Goal: Check status: Check status

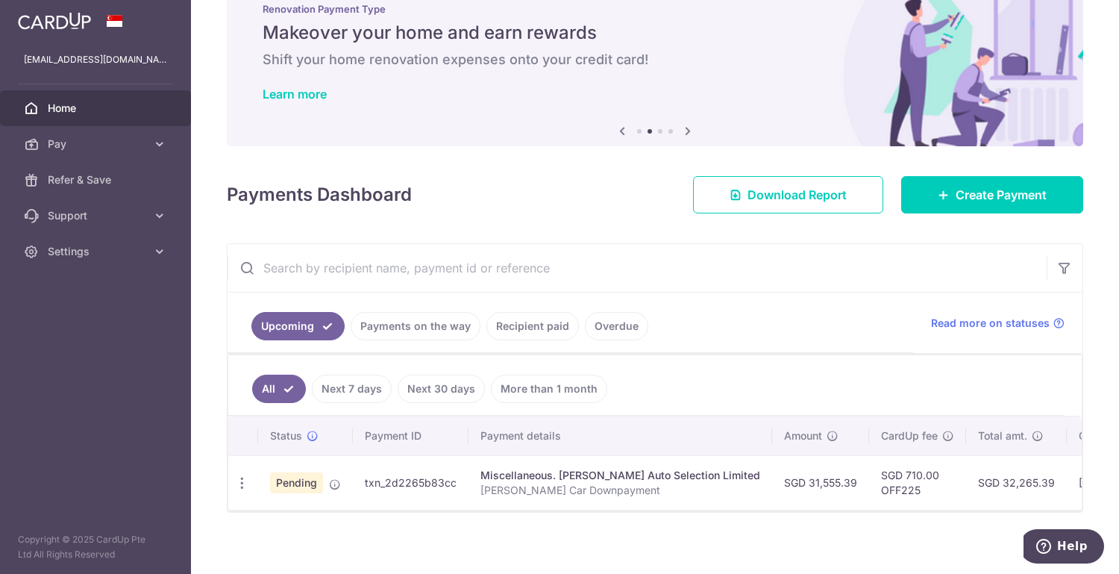
scroll to position [61, 0]
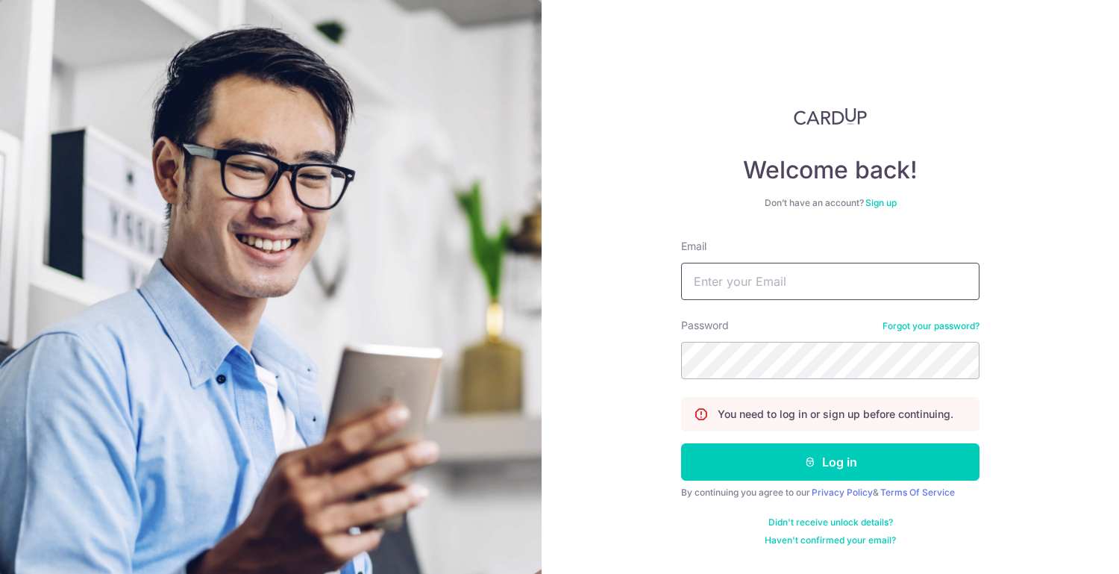
click at [820, 288] on input "Email" at bounding box center [830, 281] width 298 height 37
type input "[EMAIL_ADDRESS][DOMAIN_NAME]"
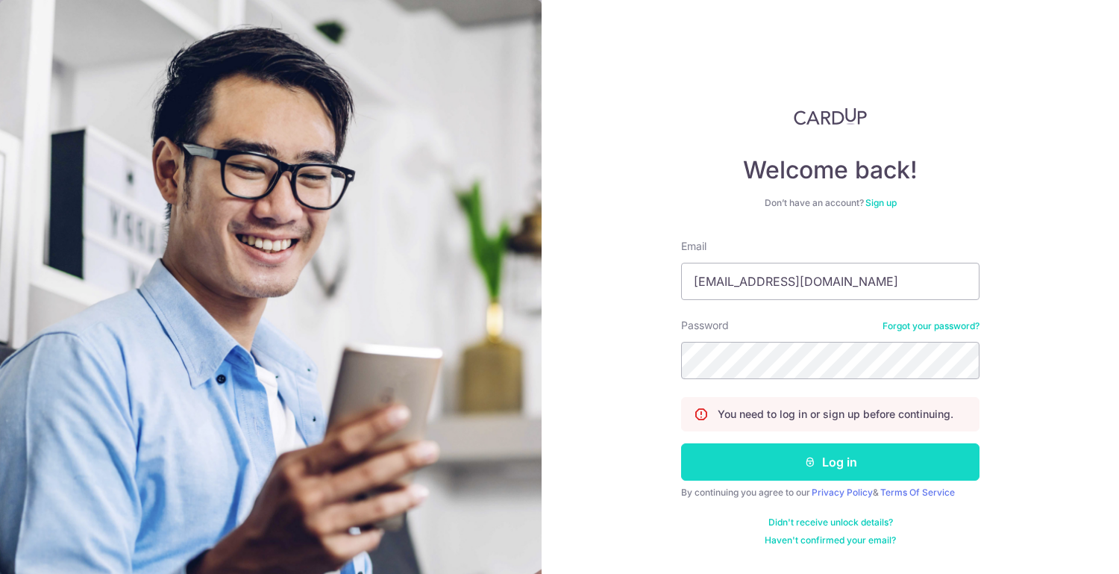
click at [809, 461] on icon "submit" at bounding box center [810, 462] width 12 height 12
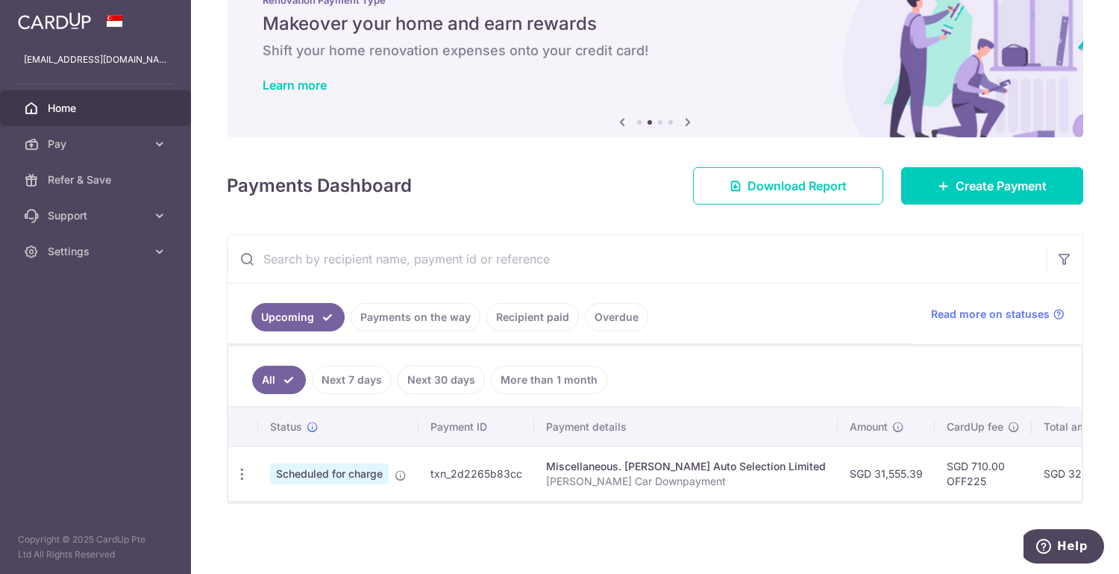
click at [446, 310] on link "Payments on the way" at bounding box center [416, 317] width 130 height 28
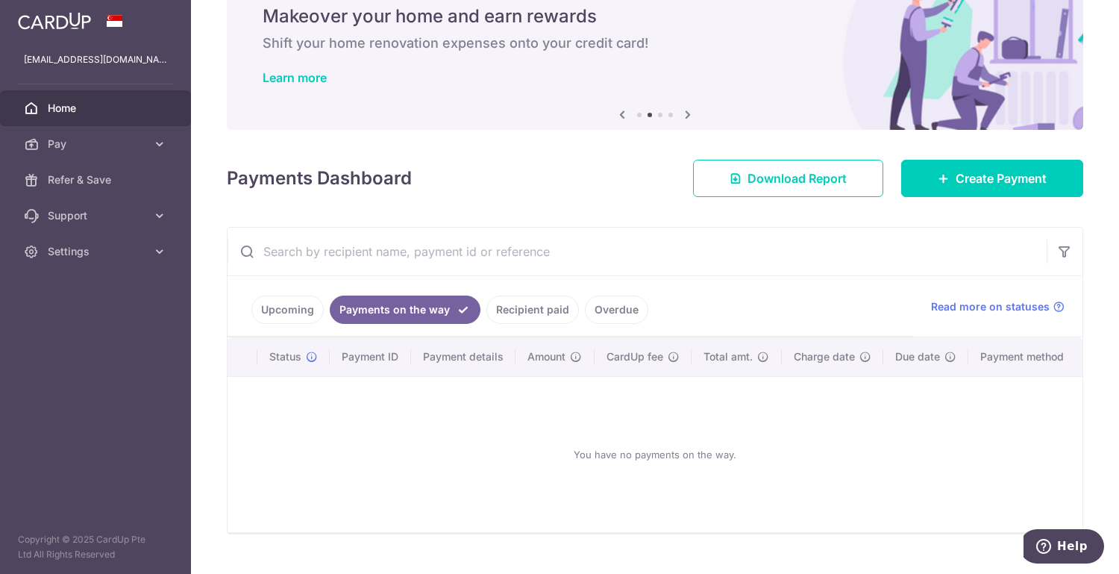
click at [288, 311] on link "Upcoming" at bounding box center [287, 309] width 72 height 28
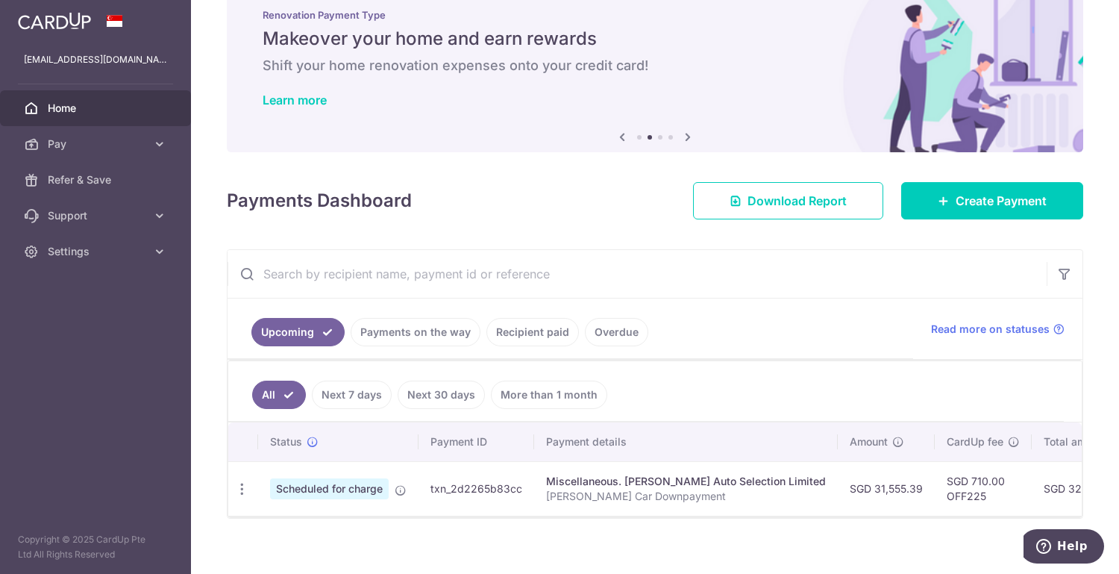
scroll to position [61, 0]
